Goal: Find specific page/section: Find specific page/section

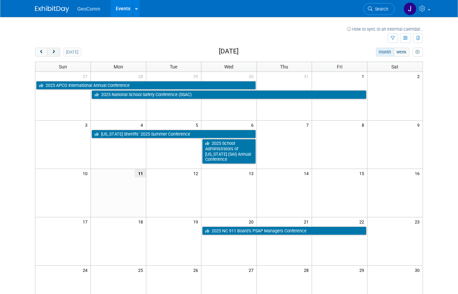
click at [51, 53] on span "next" at bounding box center [53, 52] width 5 height 4
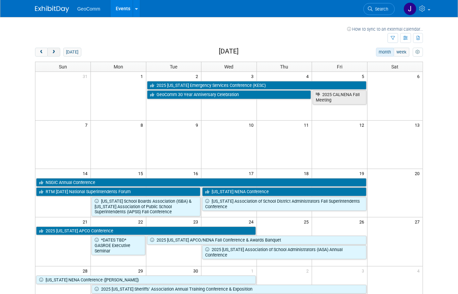
click at [51, 51] on span "next" at bounding box center [53, 52] width 5 height 4
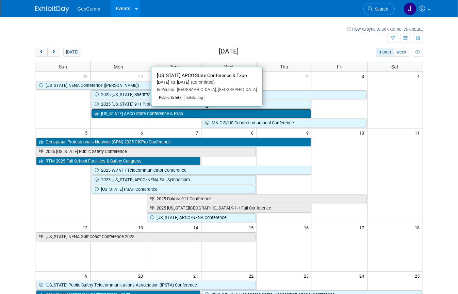
click at [180, 113] on link "[US_STATE] APCO State Conference & Expo" at bounding box center [200, 113] width 219 height 9
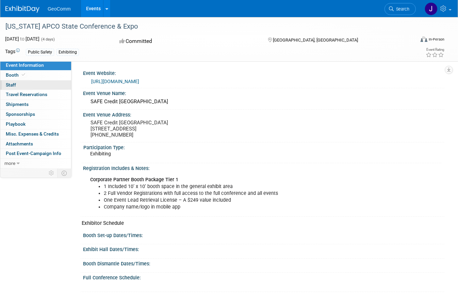
click at [12, 84] on span "Staff 0" at bounding box center [11, 84] width 10 height 5
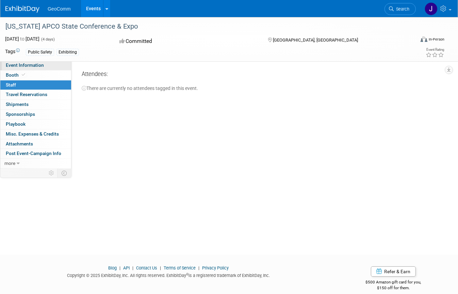
click at [20, 64] on span "Event Information" at bounding box center [25, 64] width 38 height 5
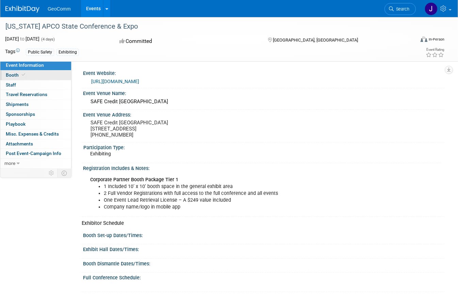
click at [15, 74] on span "Booth" at bounding box center [16, 74] width 21 height 5
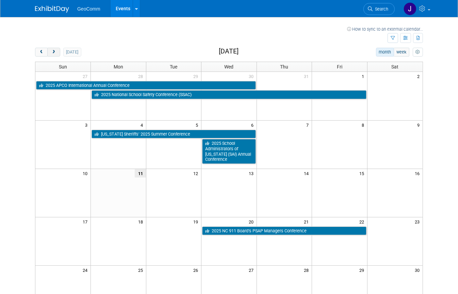
click at [47, 52] on button "next" at bounding box center [53, 52] width 13 height 9
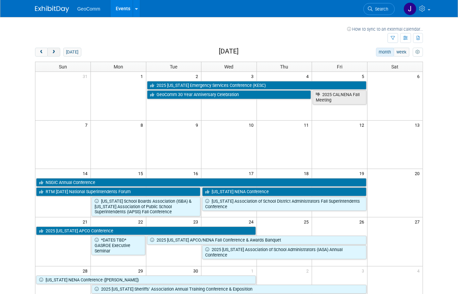
click at [48, 49] on button "next" at bounding box center [53, 52] width 13 height 9
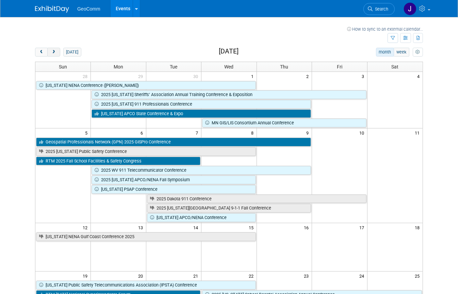
click at [51, 51] on span "next" at bounding box center [53, 52] width 5 height 4
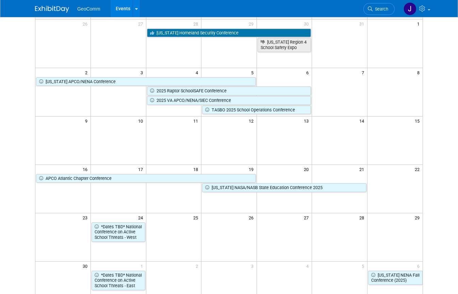
scroll to position [68, 0]
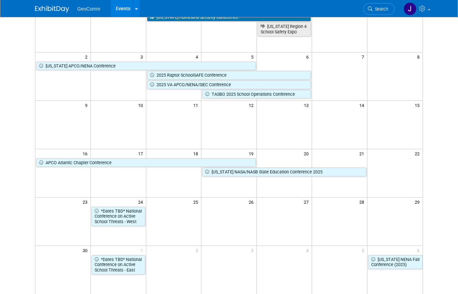
click at [180, 181] on td at bounding box center [173, 173] width 55 height 48
click at [179, 182] on td at bounding box center [173, 173] width 55 height 48
click at [177, 183] on td at bounding box center [173, 173] width 55 height 48
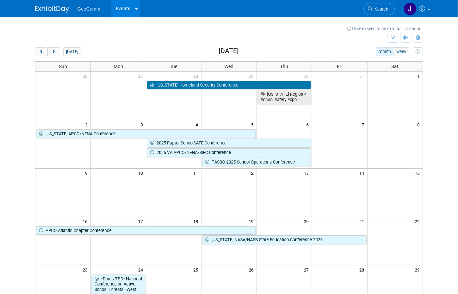
scroll to position [0, 0]
click at [135, 7] on icon at bounding box center [136, 9] width 3 height 4
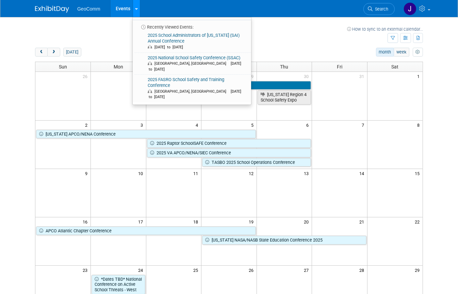
click at [135, 7] on icon at bounding box center [136, 9] width 3 height 4
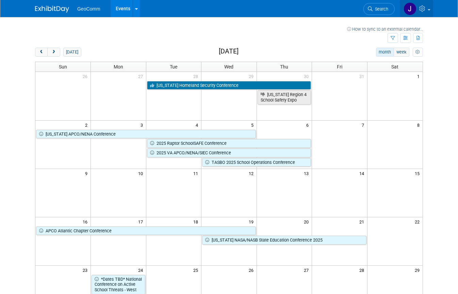
click at [427, 7] on icon at bounding box center [423, 8] width 8 height 6
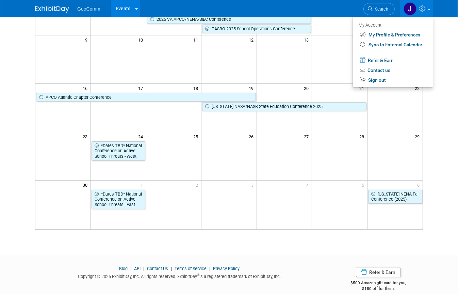
scroll to position [142, 0]
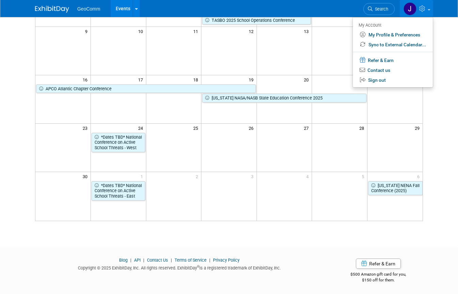
click at [191, 114] on td at bounding box center [173, 99] width 55 height 48
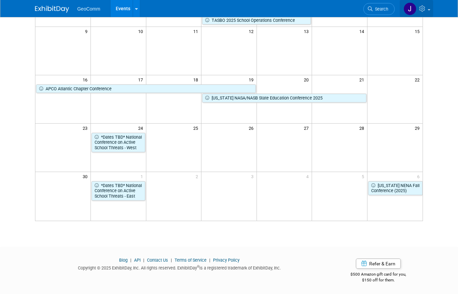
click at [191, 114] on td at bounding box center [173, 99] width 55 height 48
